Goal: Find specific page/section: Find specific page/section

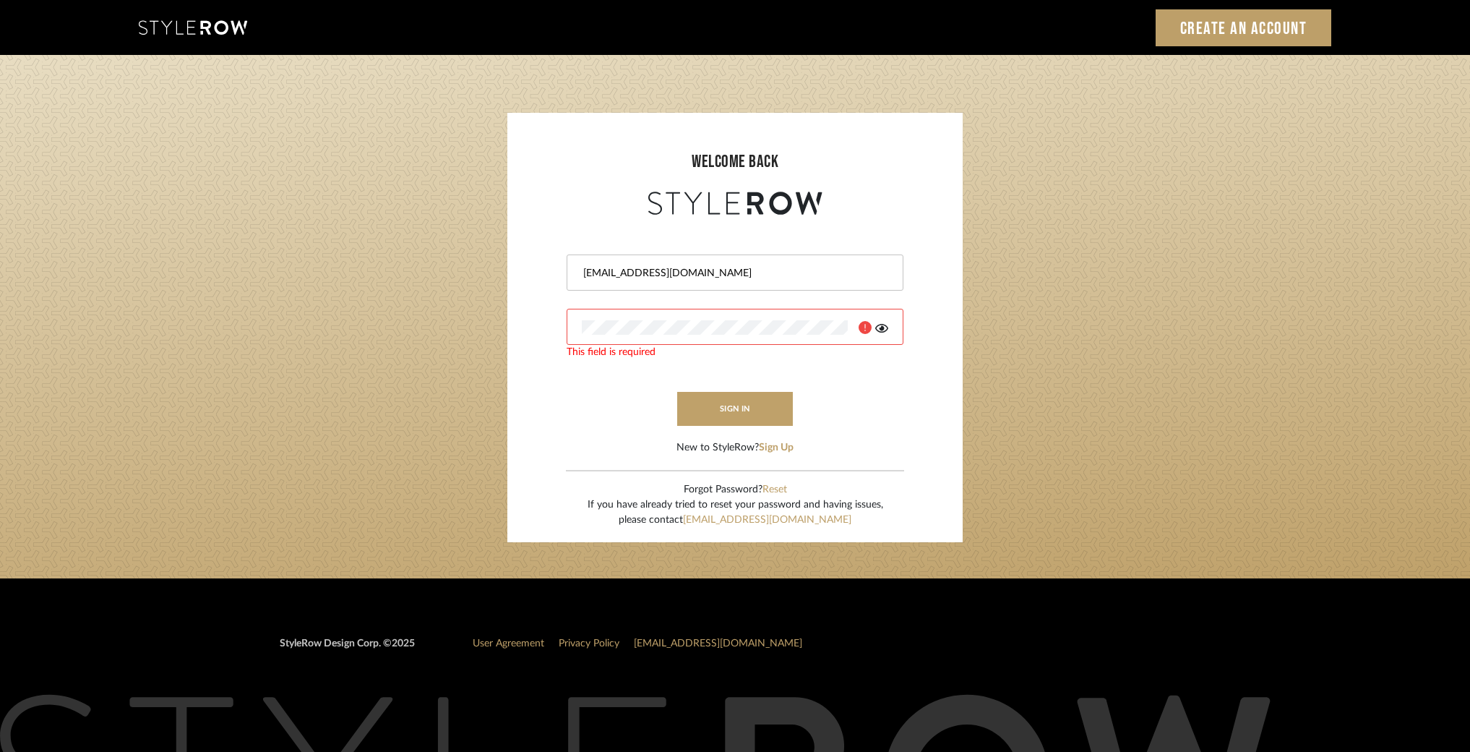
click at [642, 273] on input "bar@holmstusios.com" at bounding box center [733, 273] width 303 height 14
click at [656, 273] on input "bar@holmstsios.com" at bounding box center [733, 273] width 303 height 14
click at [651, 274] on input "bar@holmstsios.com" at bounding box center [733, 273] width 303 height 14
type input "bar@holmstudios.com"
click at [647, 318] on div at bounding box center [735, 327] width 337 height 36
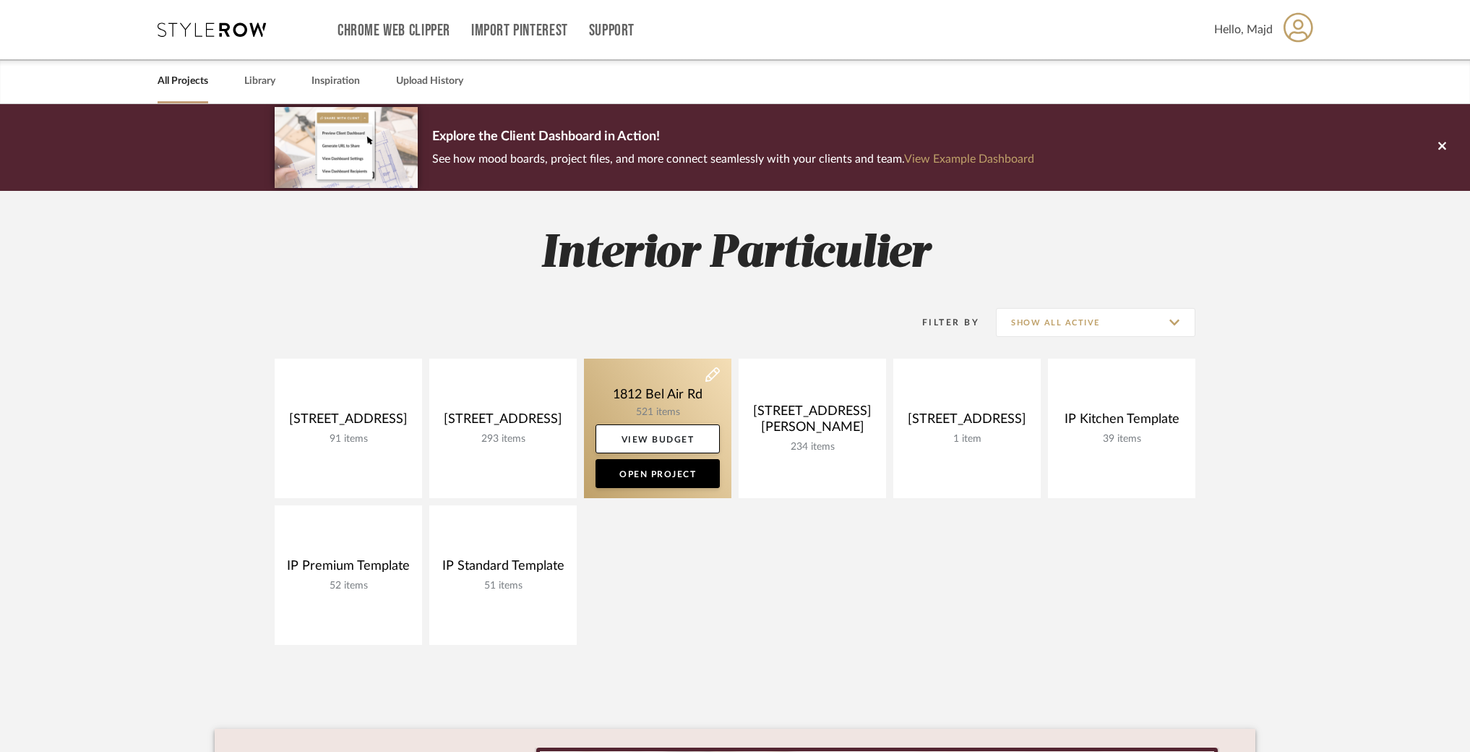
click at [641, 389] on link at bounding box center [657, 429] width 147 height 140
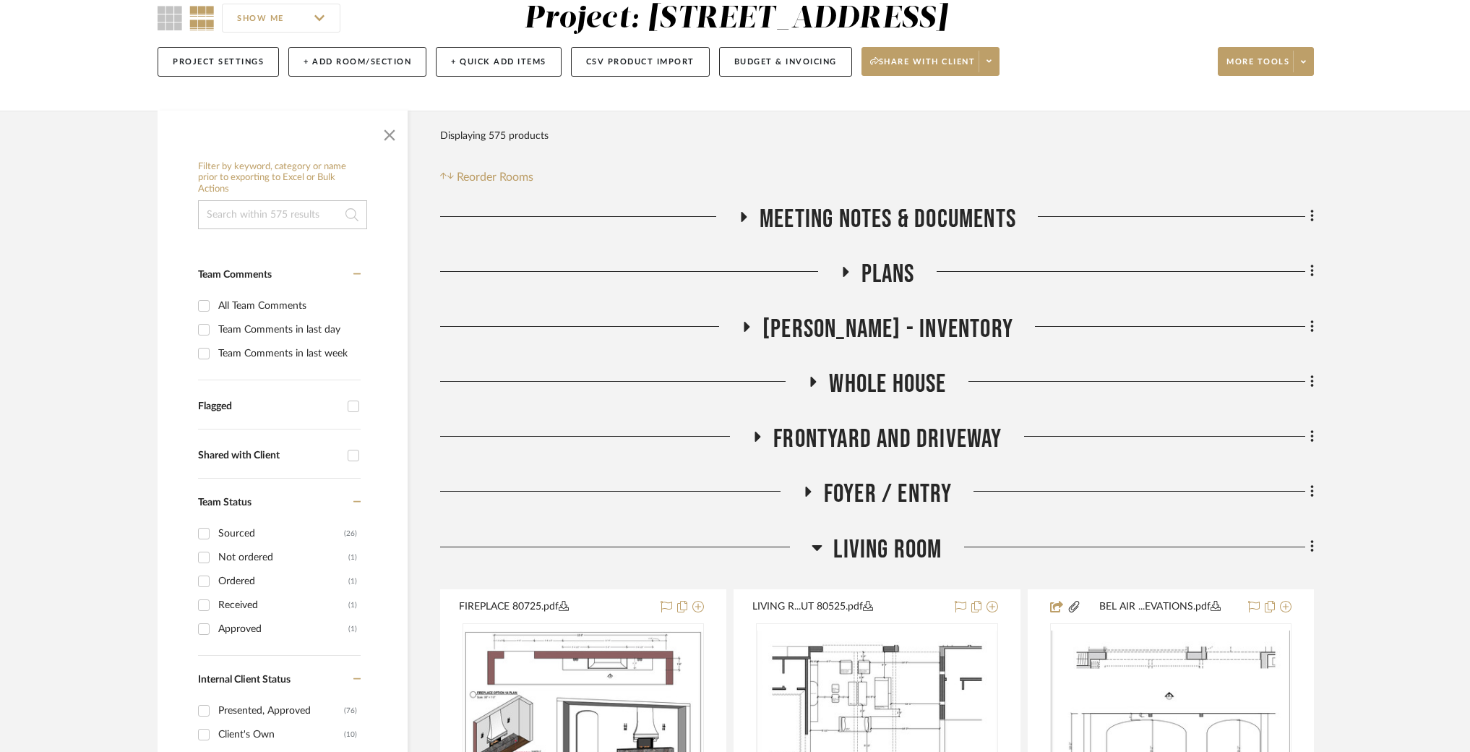
scroll to position [145, 0]
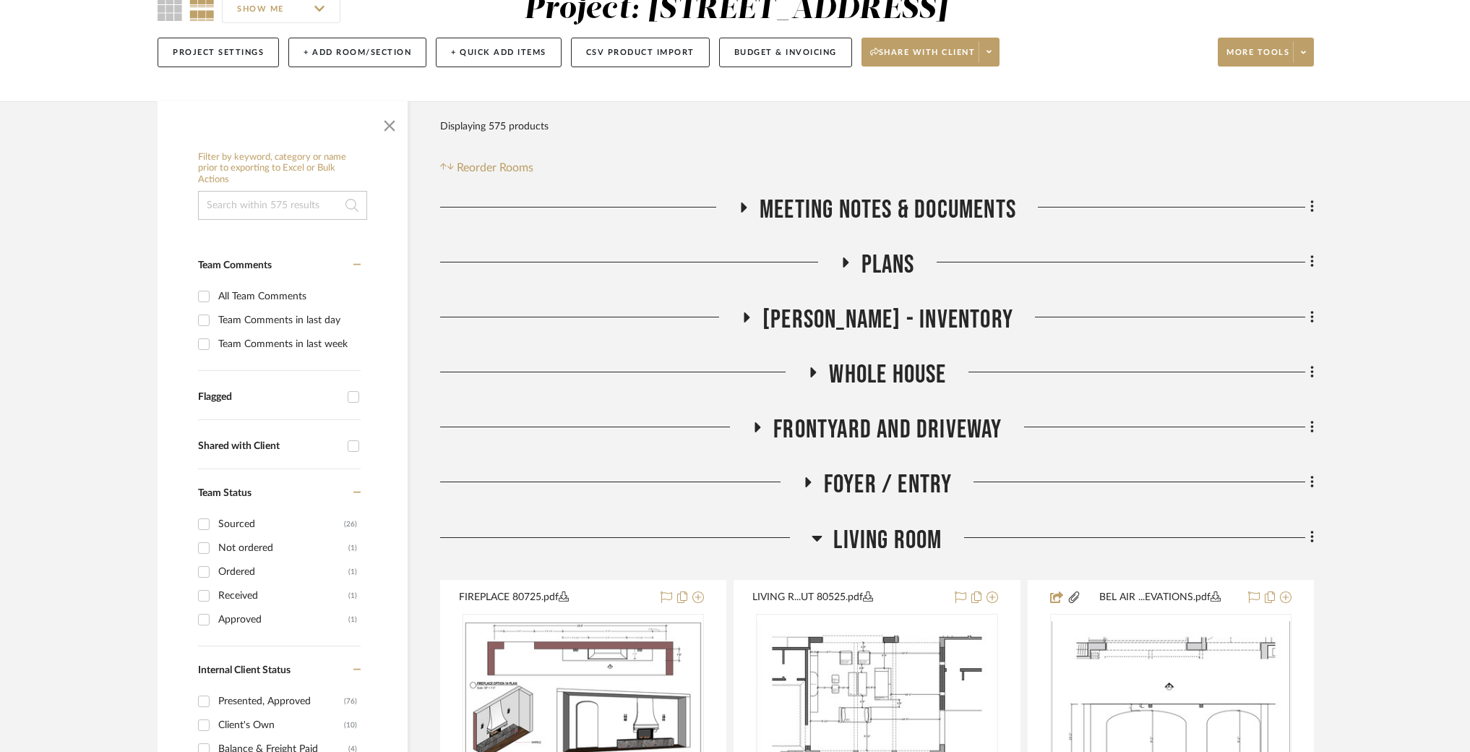
click at [882, 538] on span "Living Room" at bounding box center [888, 540] width 108 height 31
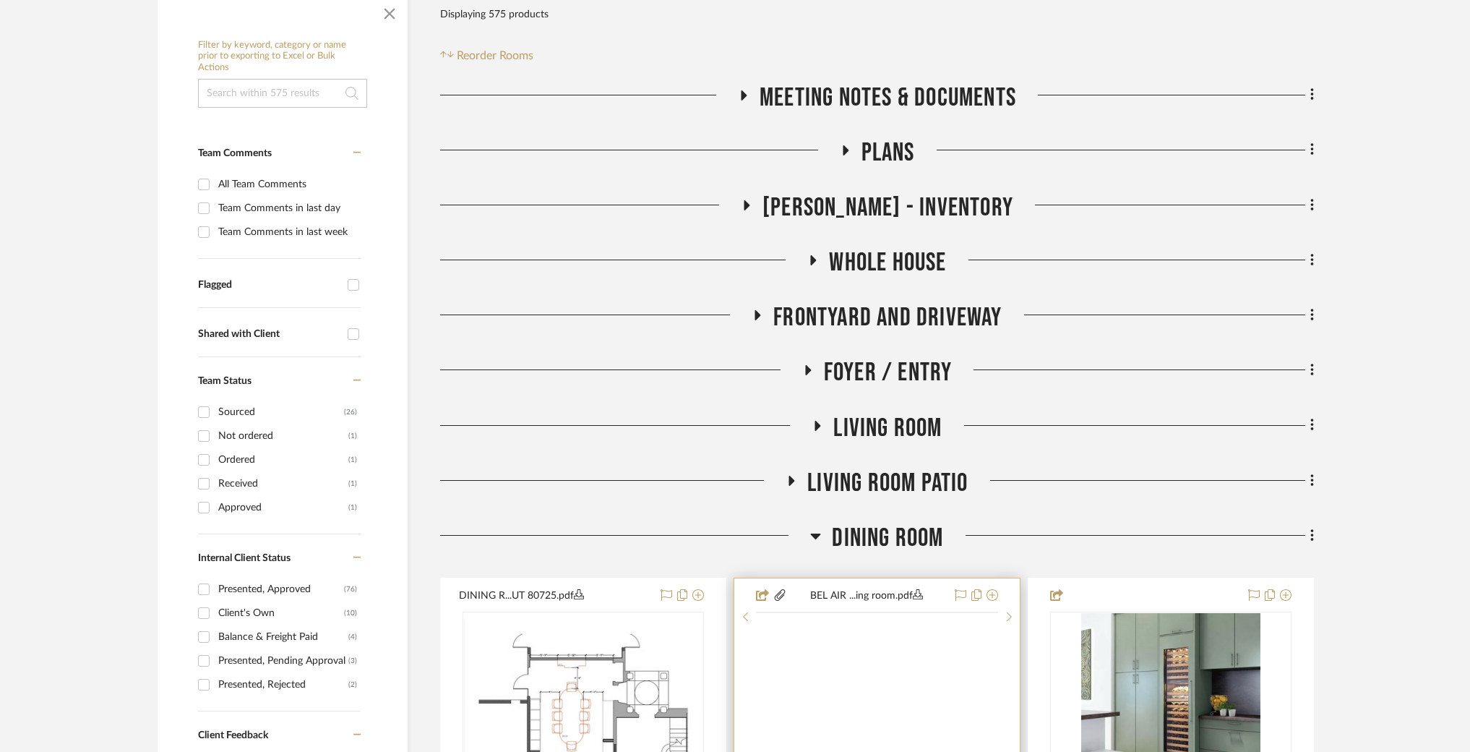
scroll to position [414, 0]
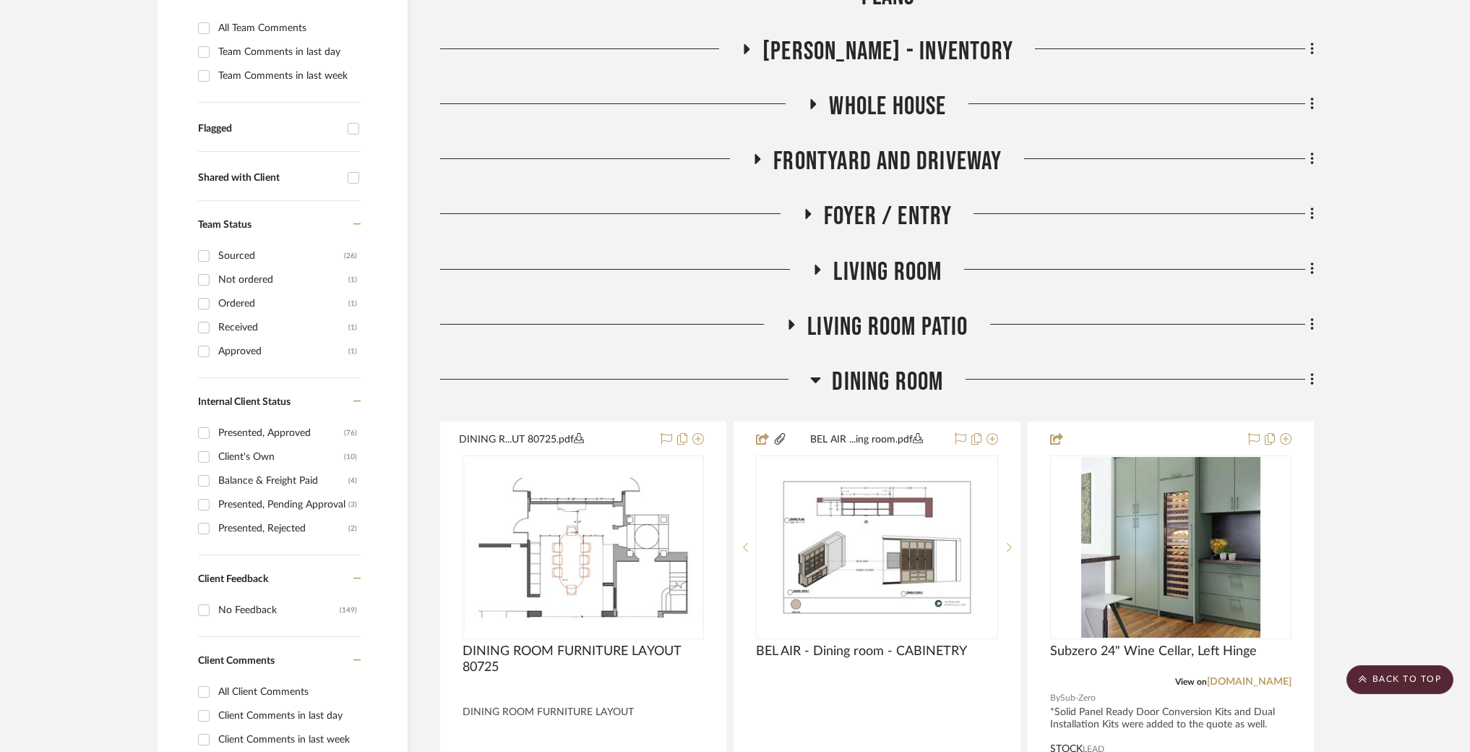
click at [891, 385] on span "Dining Room" at bounding box center [887, 382] width 111 height 31
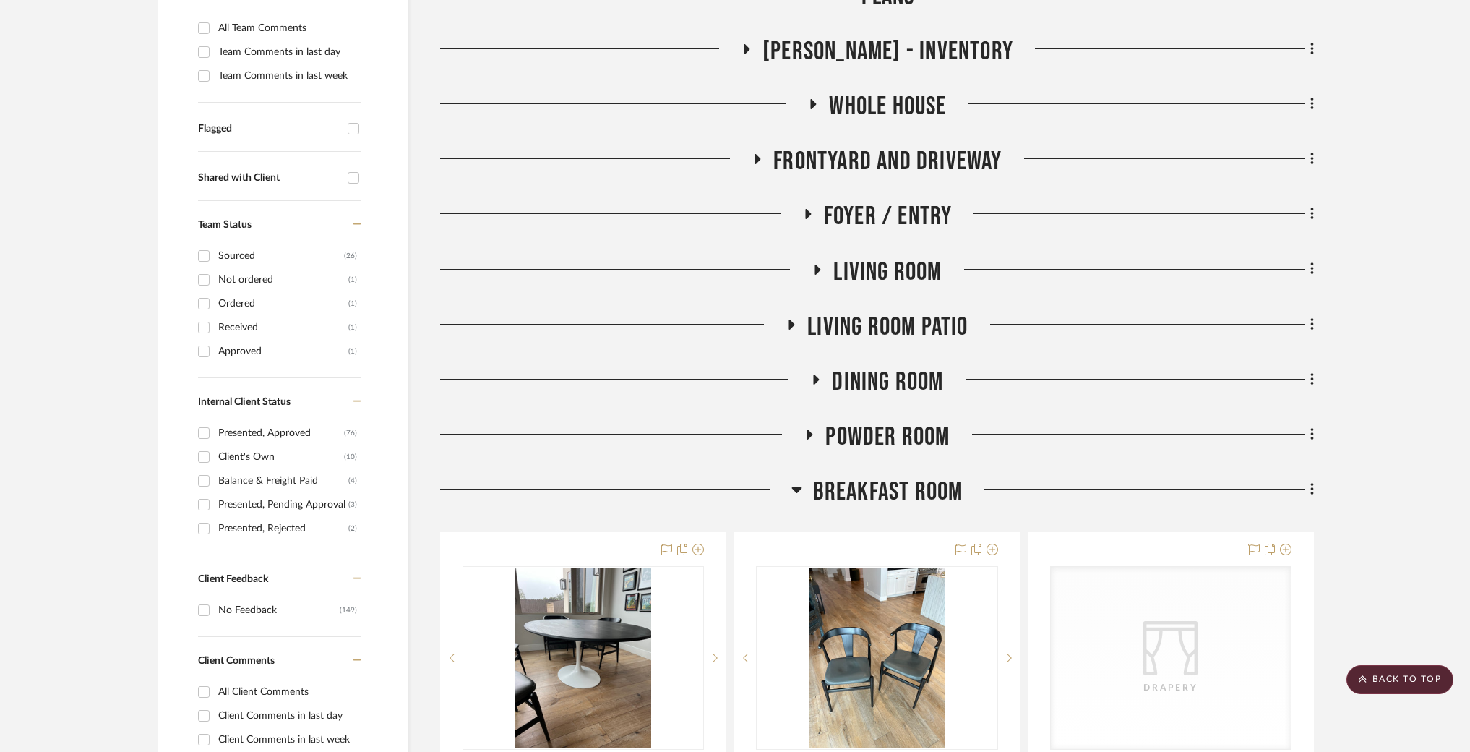
scroll to position [659, 0]
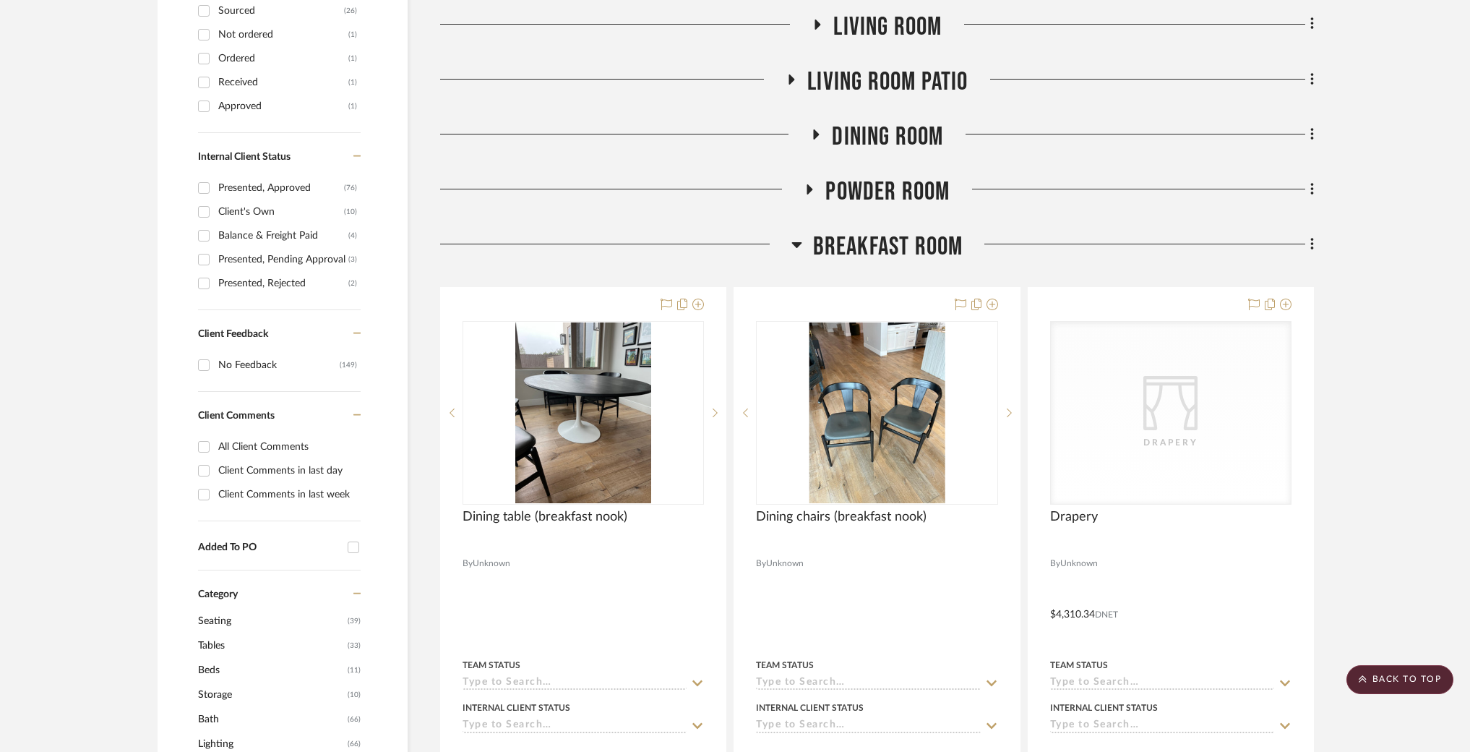
click at [889, 248] on span "Breakfast Room" at bounding box center [888, 246] width 150 height 31
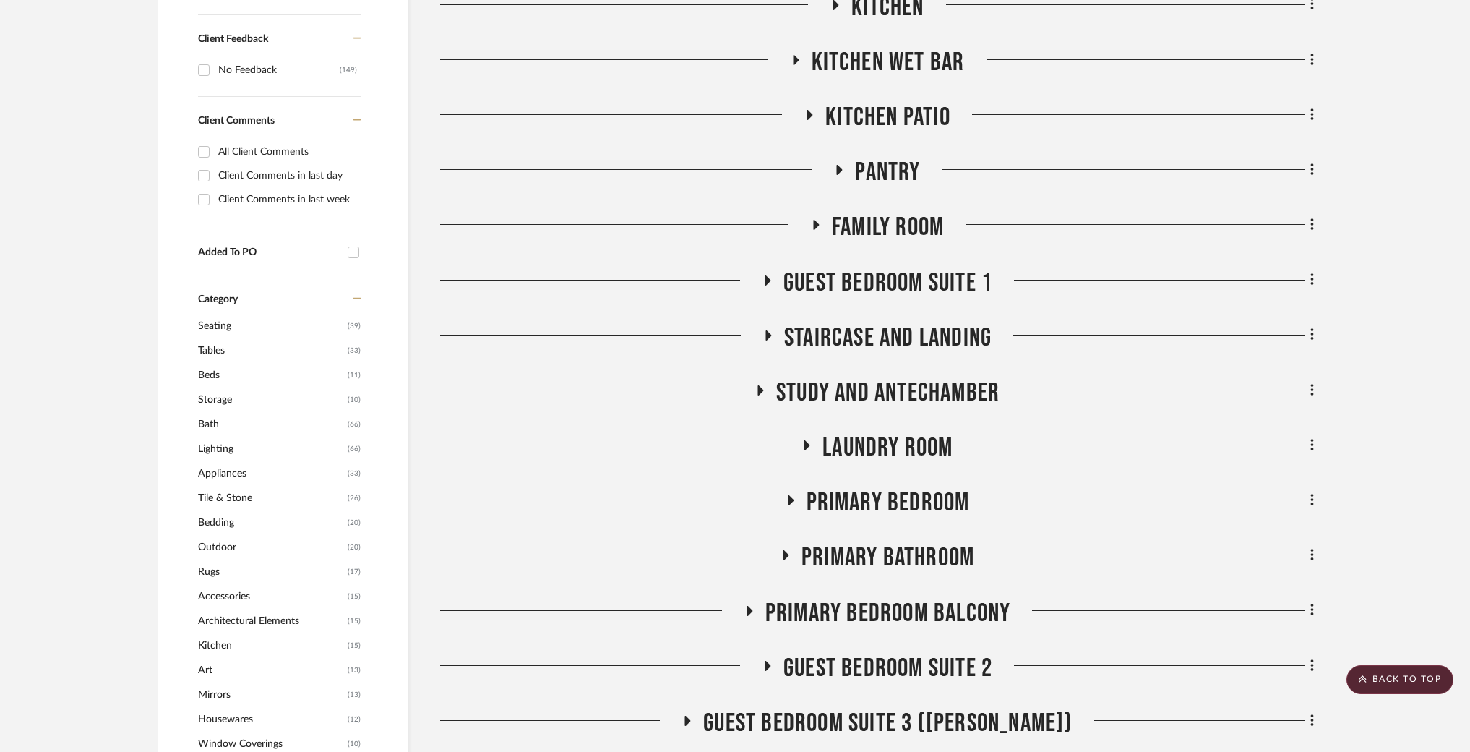
scroll to position [851, 0]
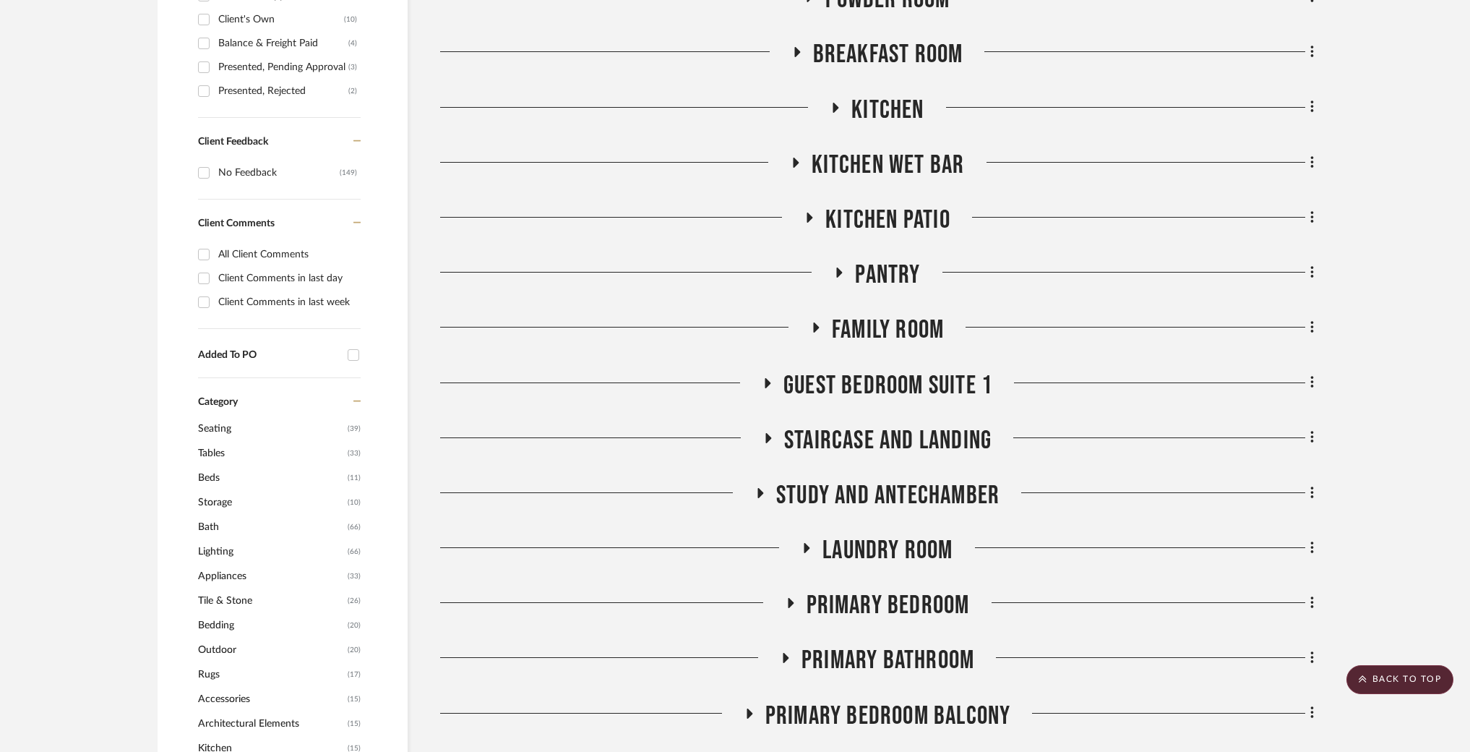
click at [904, 225] on span "Kitchen Patio" at bounding box center [888, 220] width 125 height 31
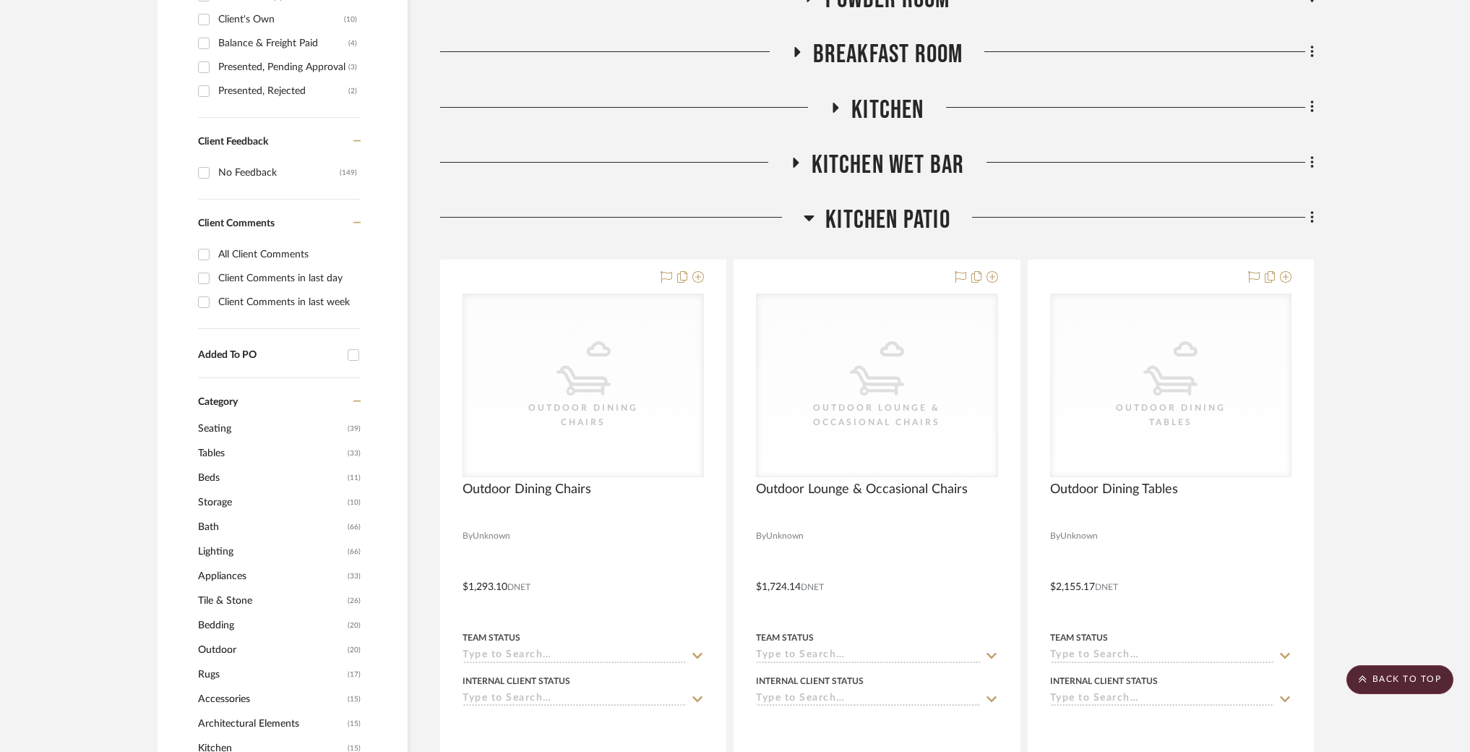
click at [882, 213] on span "Kitchen Patio" at bounding box center [888, 220] width 125 height 31
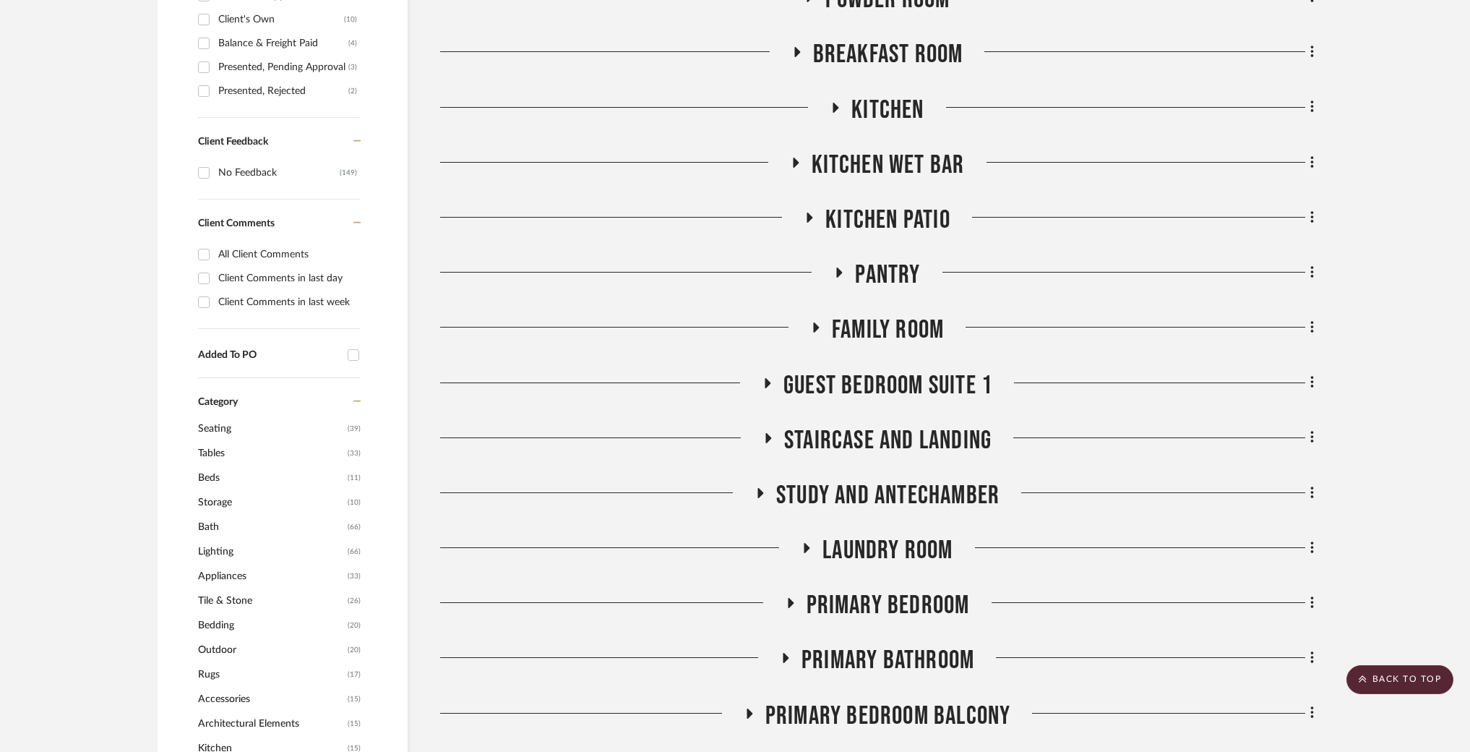
click at [883, 95] on span "Kitchen" at bounding box center [888, 110] width 72 height 31
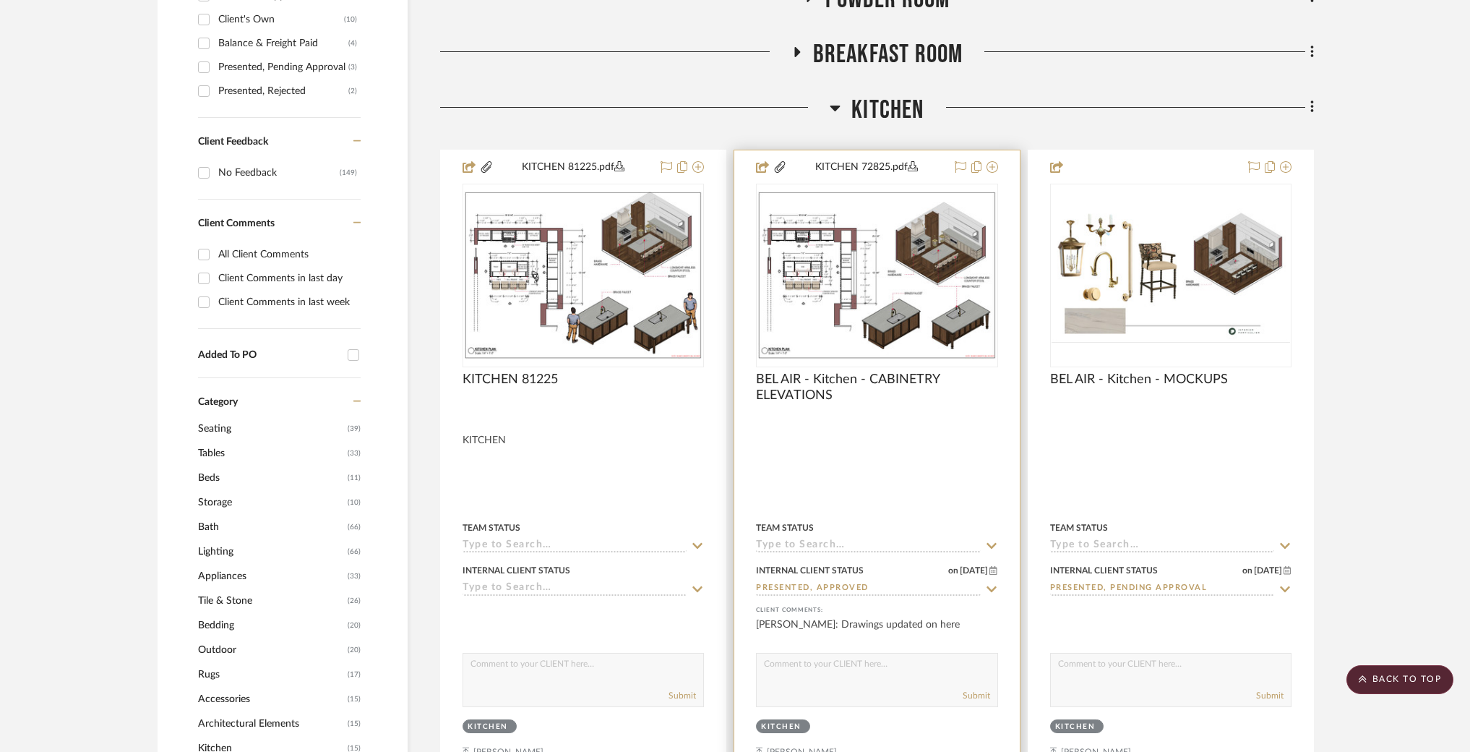
click at [828, 267] on img "0" at bounding box center [877, 275] width 239 height 168
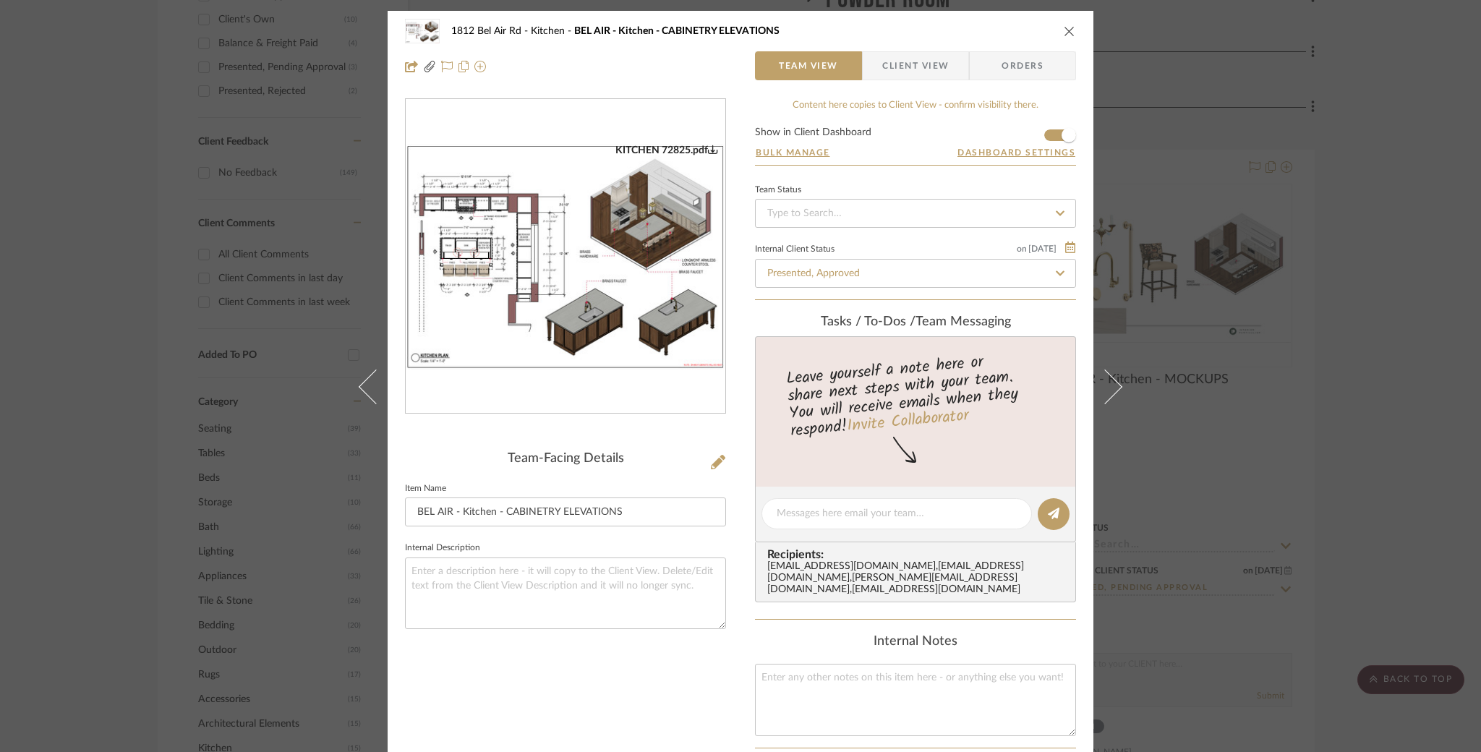
click at [1063, 24] on div "1812 Bel Air Rd Kitchen BEL AIR - Kitchen - CABINETRY ELEVATIONS" at bounding box center [740, 31] width 671 height 29
click at [1067, 40] on div "1812 Bel Air Rd Kitchen BEL AIR - Kitchen - CABINETRY ELEVATIONS" at bounding box center [740, 31] width 671 height 29
click at [1063, 34] on icon "close" at bounding box center [1069, 31] width 12 height 12
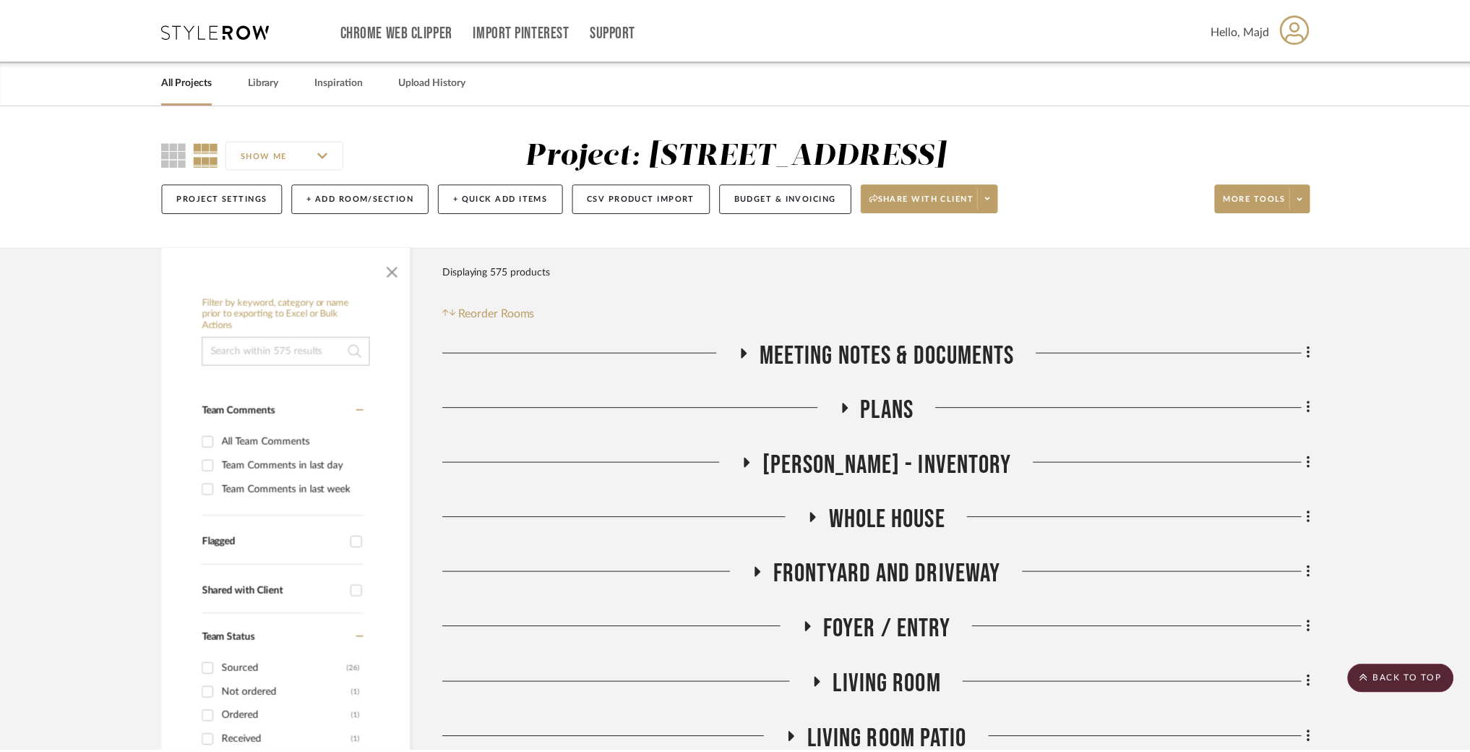
scroll to position [851, 0]
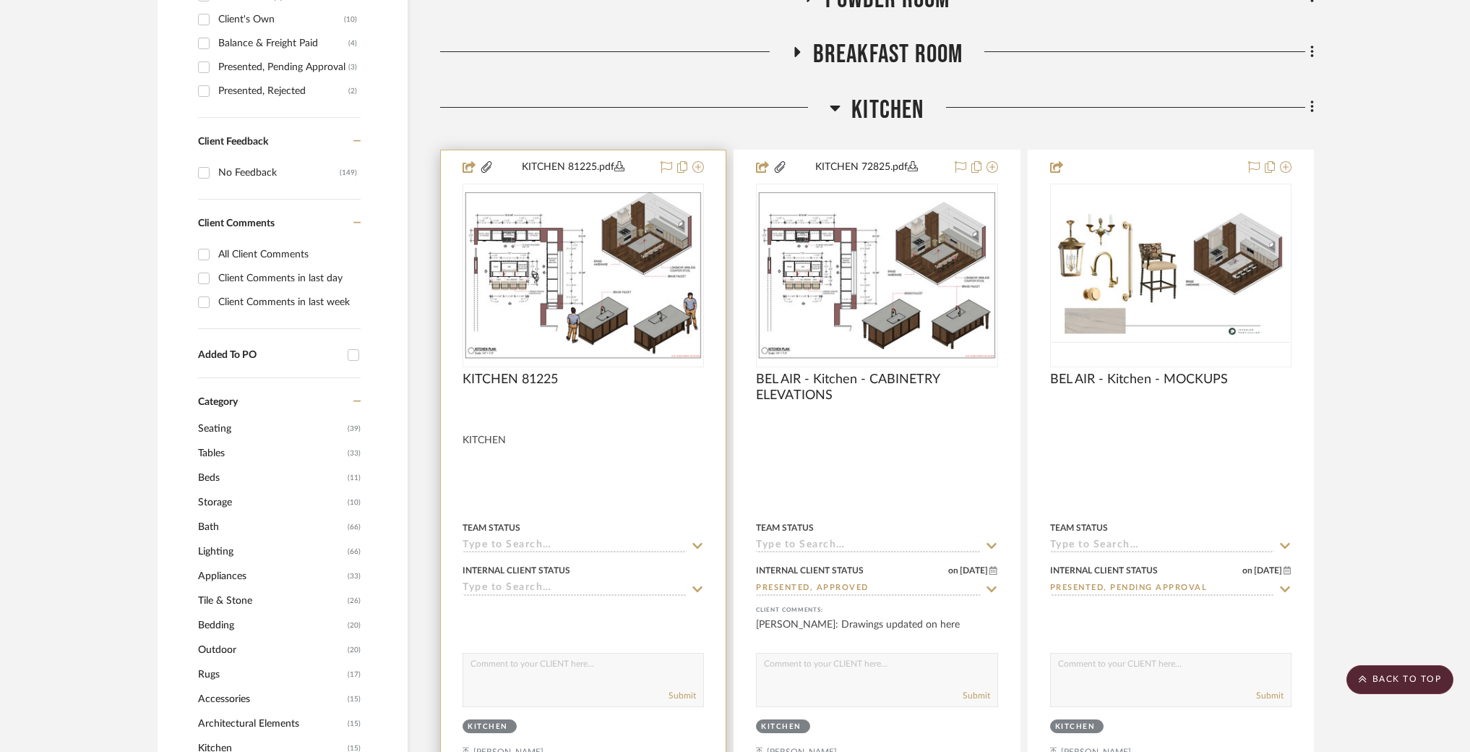
click at [532, 298] on img "0" at bounding box center [583, 275] width 239 height 168
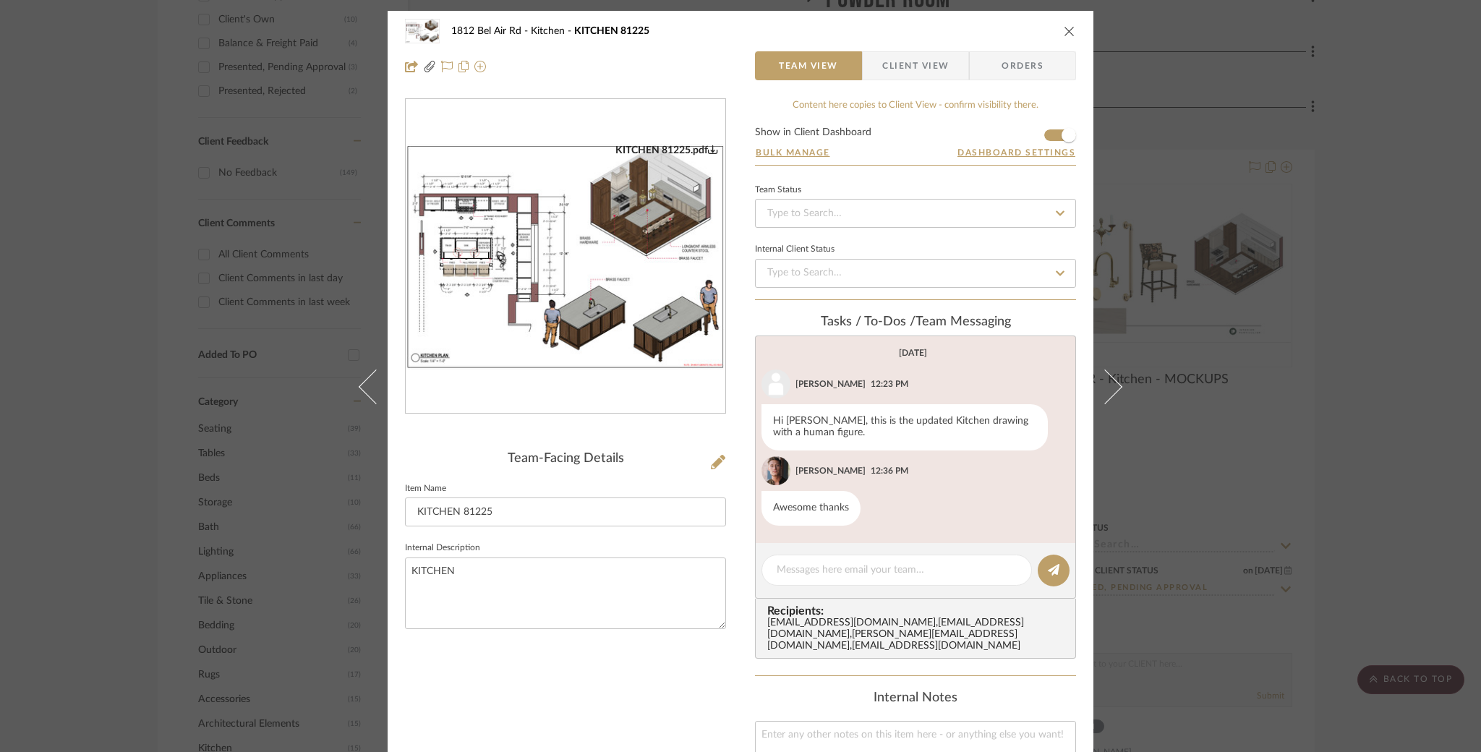
click at [549, 239] on img "0" at bounding box center [566, 257] width 320 height 226
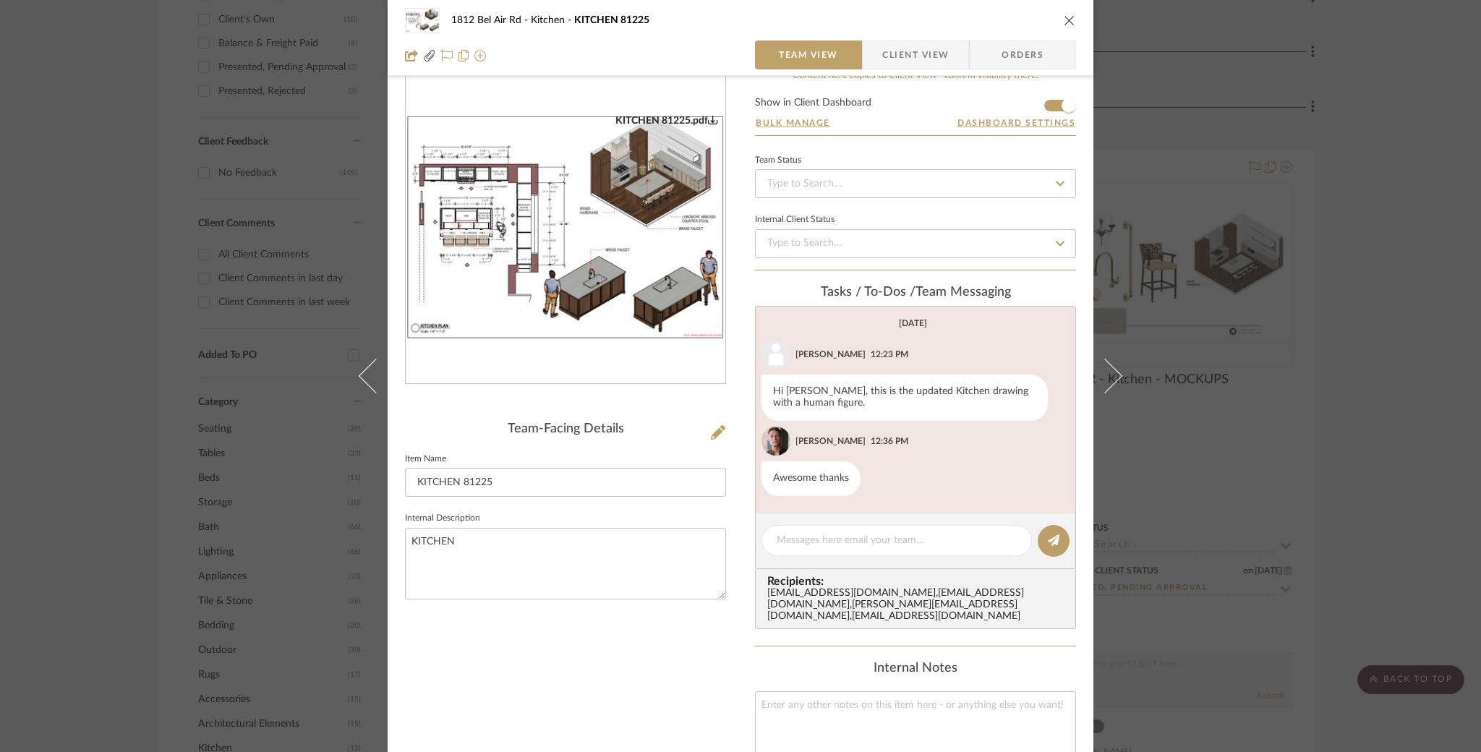
scroll to position [198, 0]
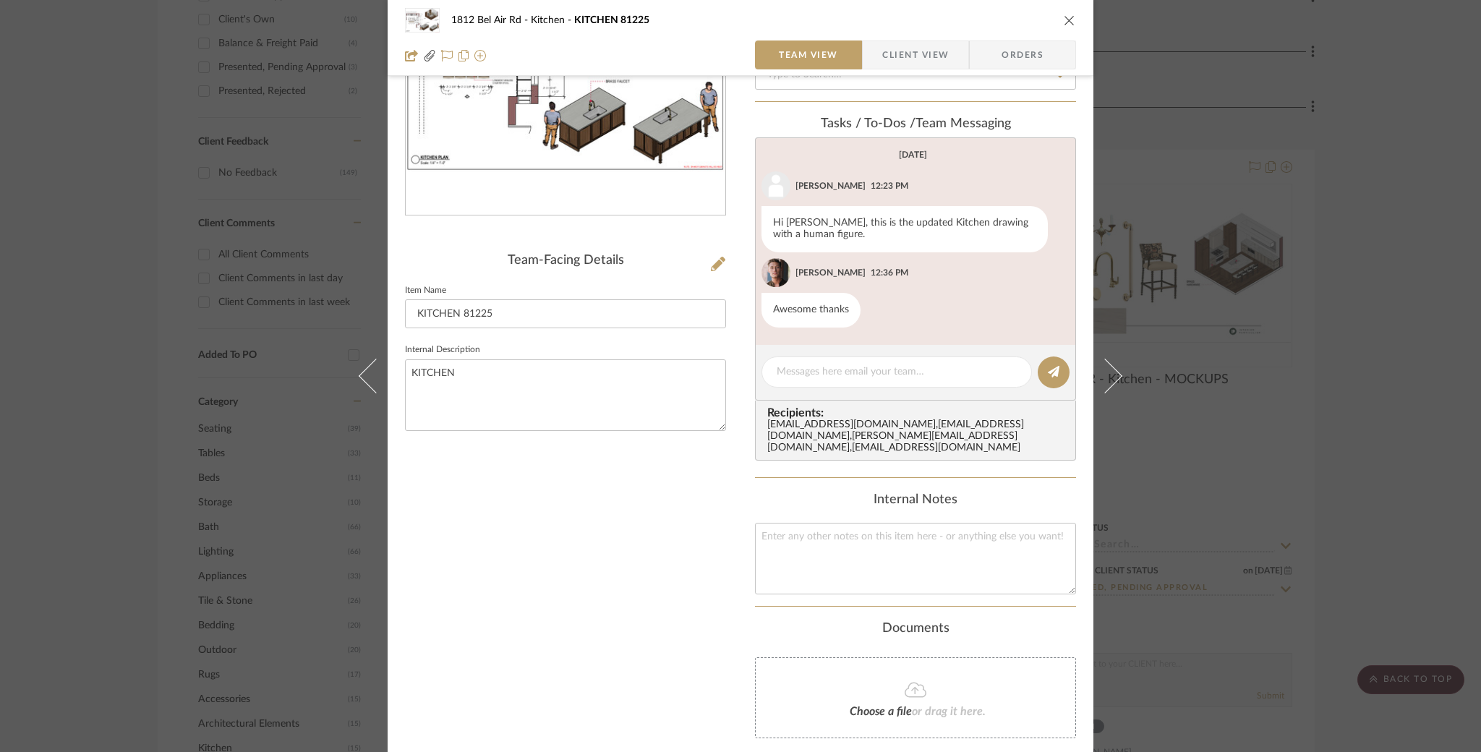
click at [64, 455] on div "1812 Bel Air Rd Kitchen KITCHEN 81225 Team View Client View Orders KITCHEN 8122…" at bounding box center [740, 376] width 1481 height 752
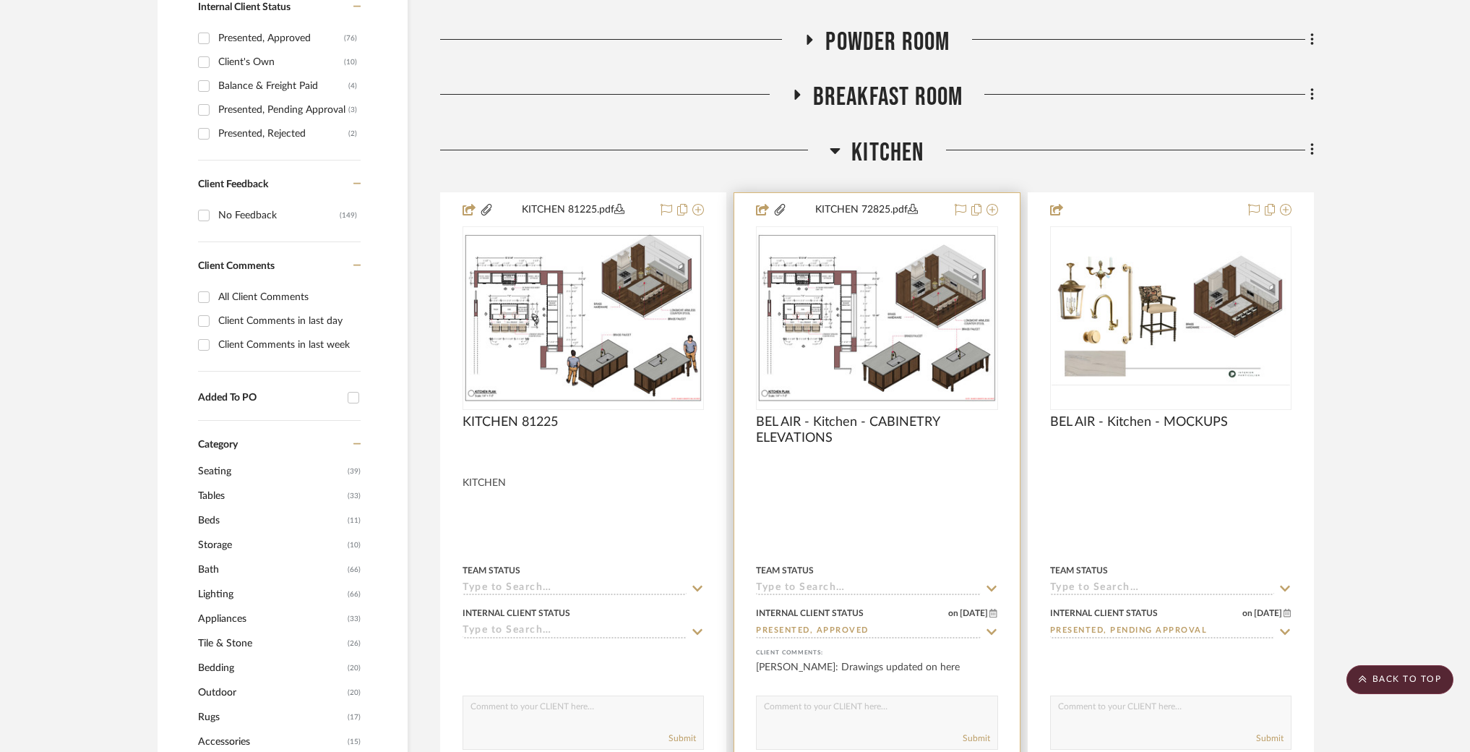
scroll to position [799, 0]
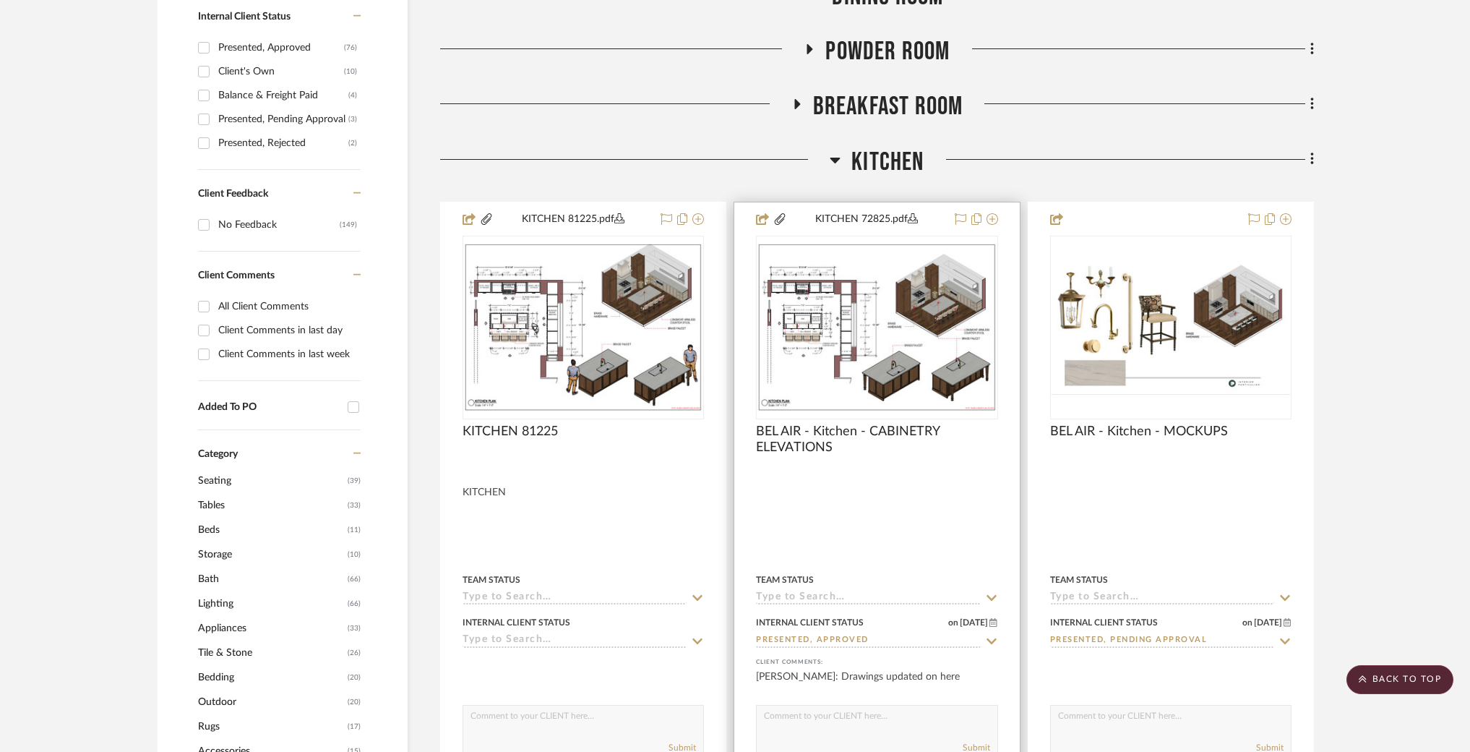
click at [932, 287] on img "0" at bounding box center [877, 327] width 239 height 168
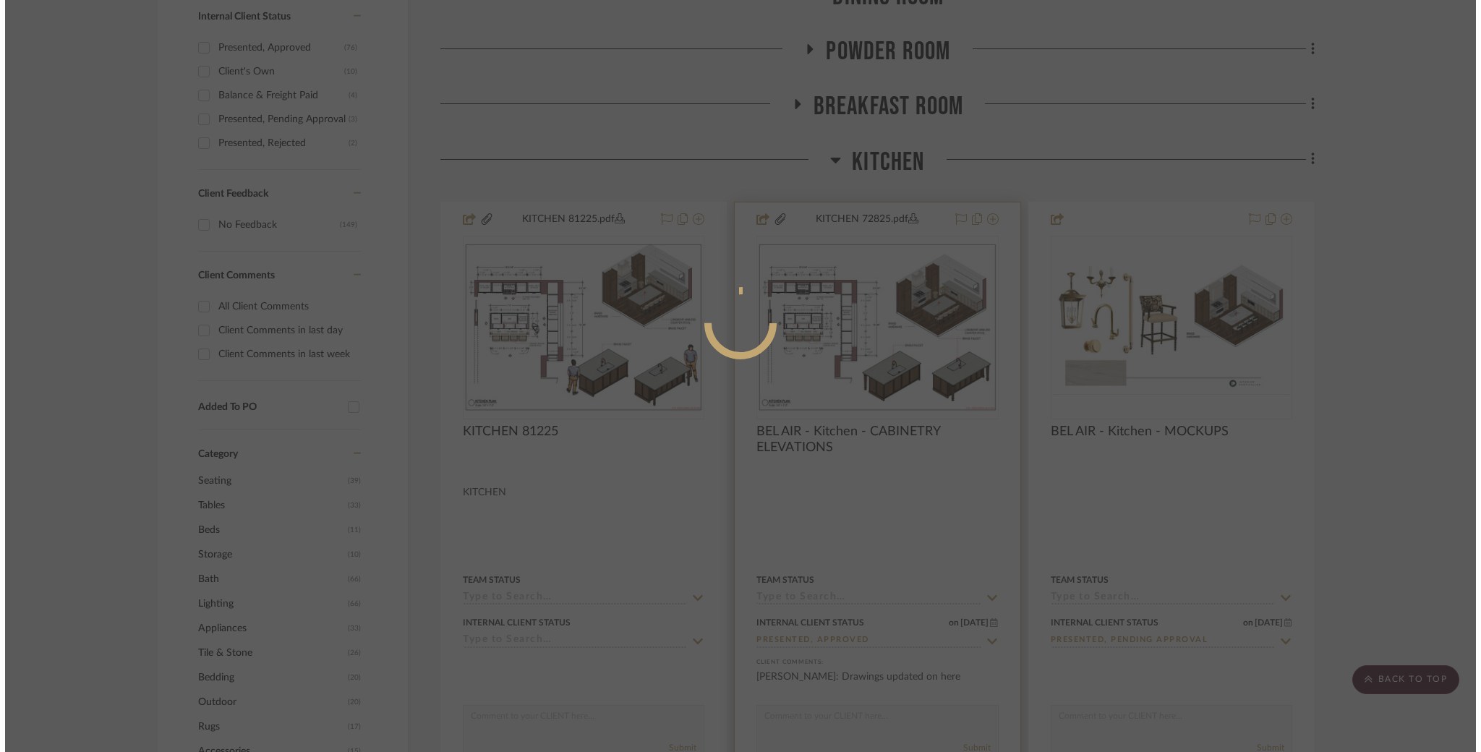
scroll to position [0, 0]
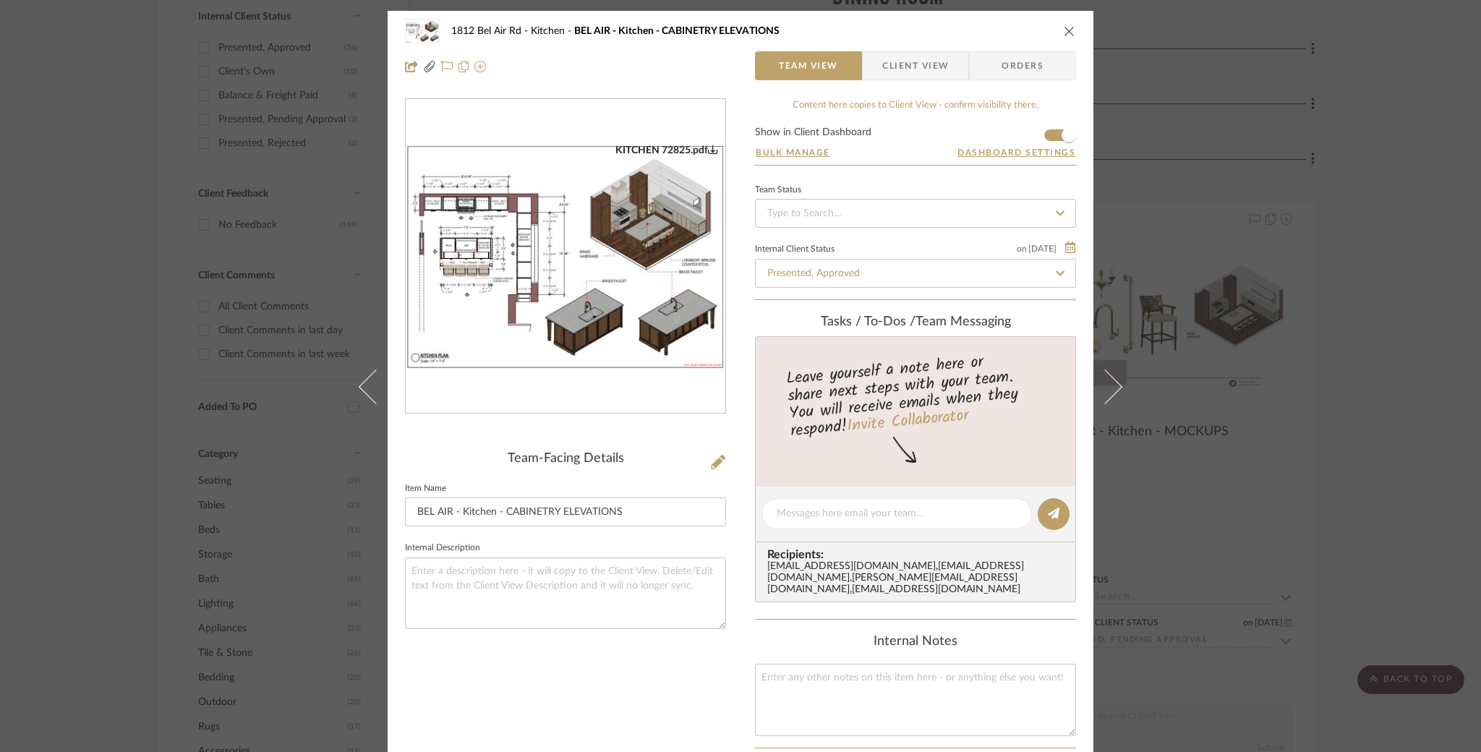
click at [675, 152] on div "KITCHEN 72825.pdf" at bounding box center [666, 150] width 103 height 13
click at [1065, 28] on icon "close" at bounding box center [1069, 31] width 12 height 12
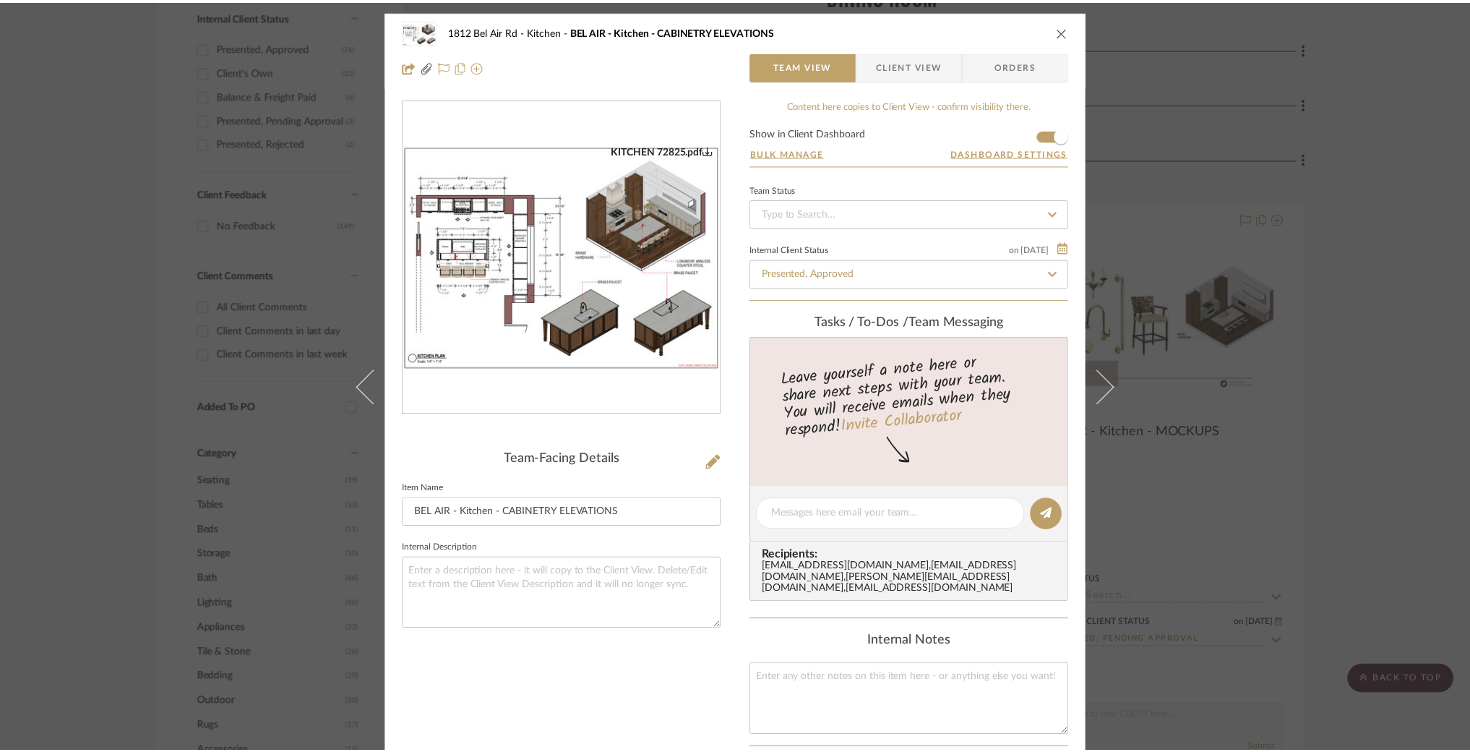
scroll to position [799, 0]
